Goal: Task Accomplishment & Management: Use online tool/utility

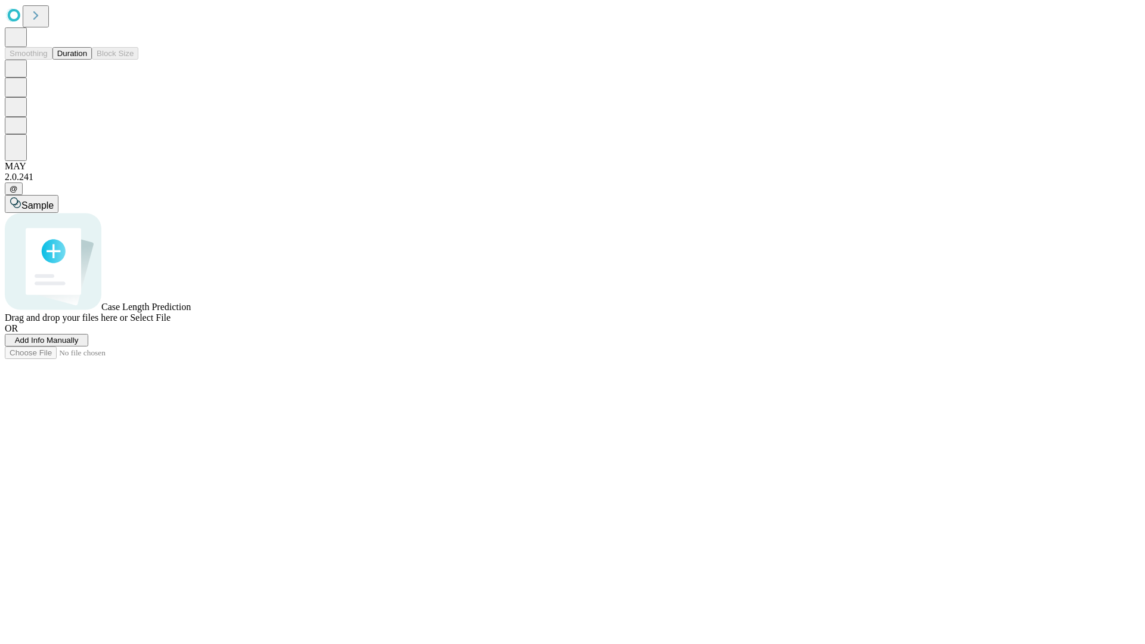
click at [87, 60] on button "Duration" at bounding box center [71, 53] width 39 height 13
click at [79, 345] on span "Add Info Manually" at bounding box center [47, 340] width 64 height 9
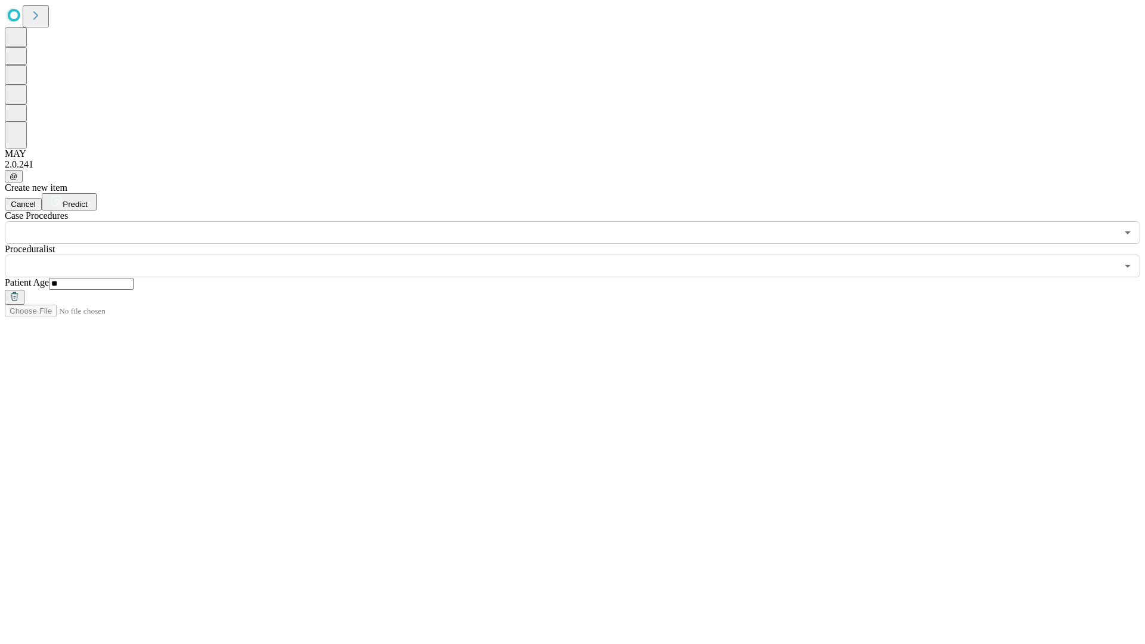
type input "**"
click at [581, 255] on input "text" at bounding box center [561, 266] width 1112 height 23
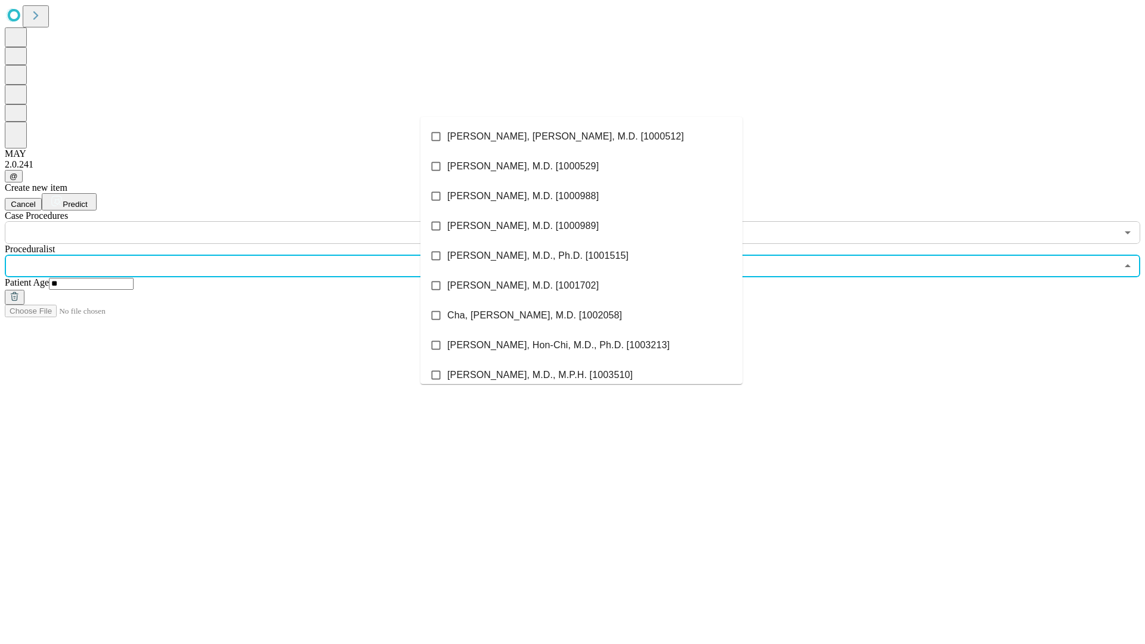
click at [582, 137] on li "[PERSON_NAME], [PERSON_NAME], M.D. [1000512]" at bounding box center [581, 137] width 322 height 30
click at [250, 221] on input "text" at bounding box center [561, 232] width 1112 height 23
